Goal: Information Seeking & Learning: Learn about a topic

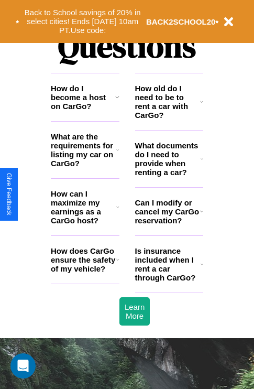
scroll to position [1271, 0]
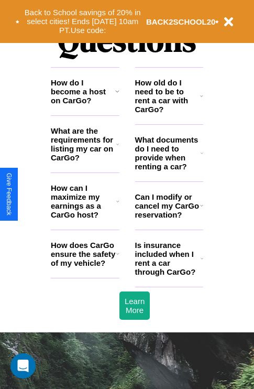
click at [169, 170] on h3 "What documents do I need to provide when renting a car?" at bounding box center [168, 153] width 66 height 36
click at [85, 218] on h3 "How can I maximize my earnings as a CarGo host?" at bounding box center [84, 202] width 66 height 36
click at [85, 161] on h3 "What are the requirements for listing my car on CarGo?" at bounding box center [84, 144] width 66 height 36
click at [169, 170] on h3 "What documents do I need to provide when renting a car?" at bounding box center [168, 153] width 66 height 36
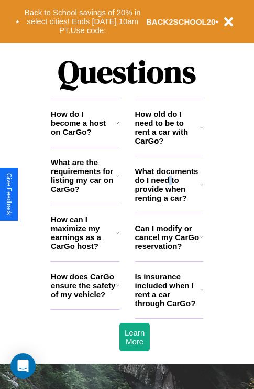
scroll to position [1047, 0]
